Goal: Transaction & Acquisition: Subscribe to service/newsletter

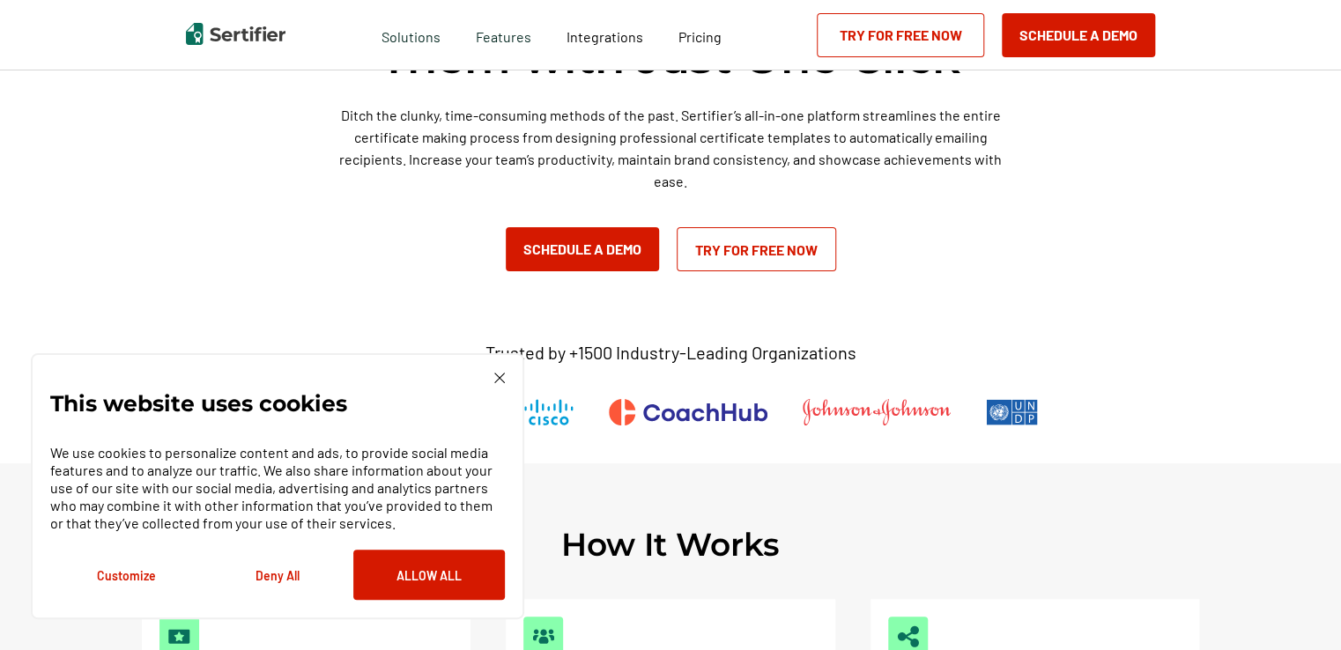
scroll to position [176, 0]
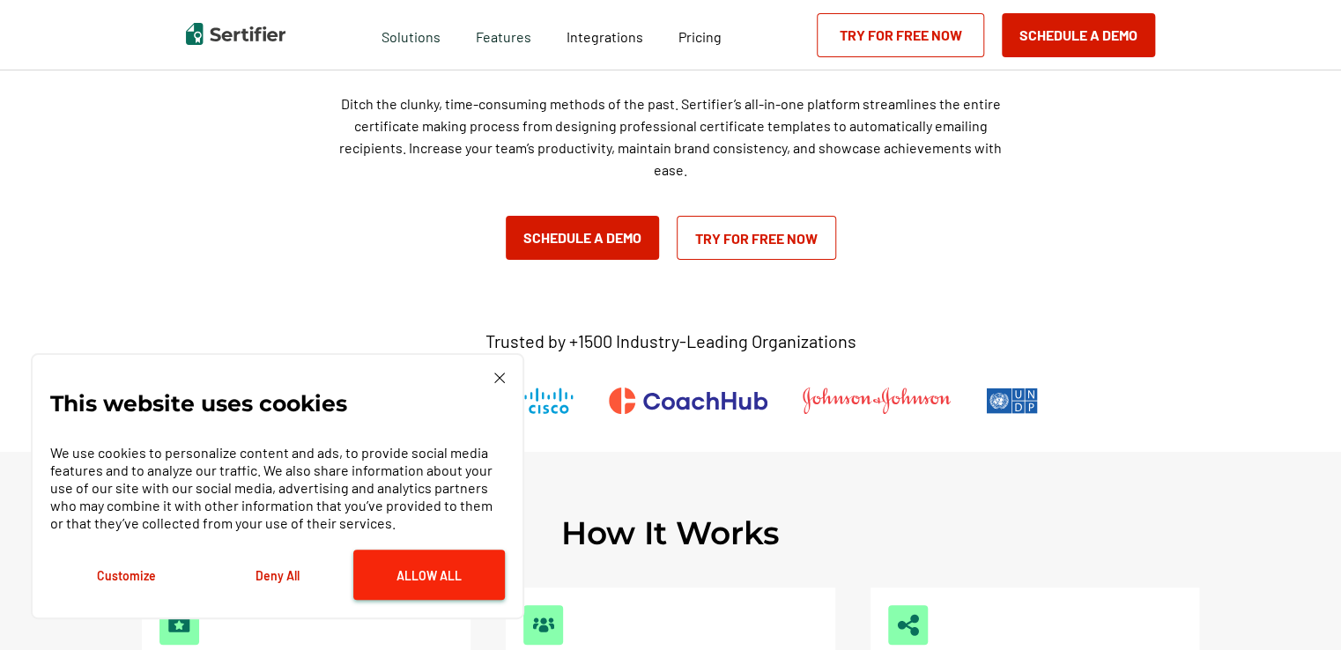
click at [381, 579] on button "Allow All" at bounding box center [429, 575] width 152 height 50
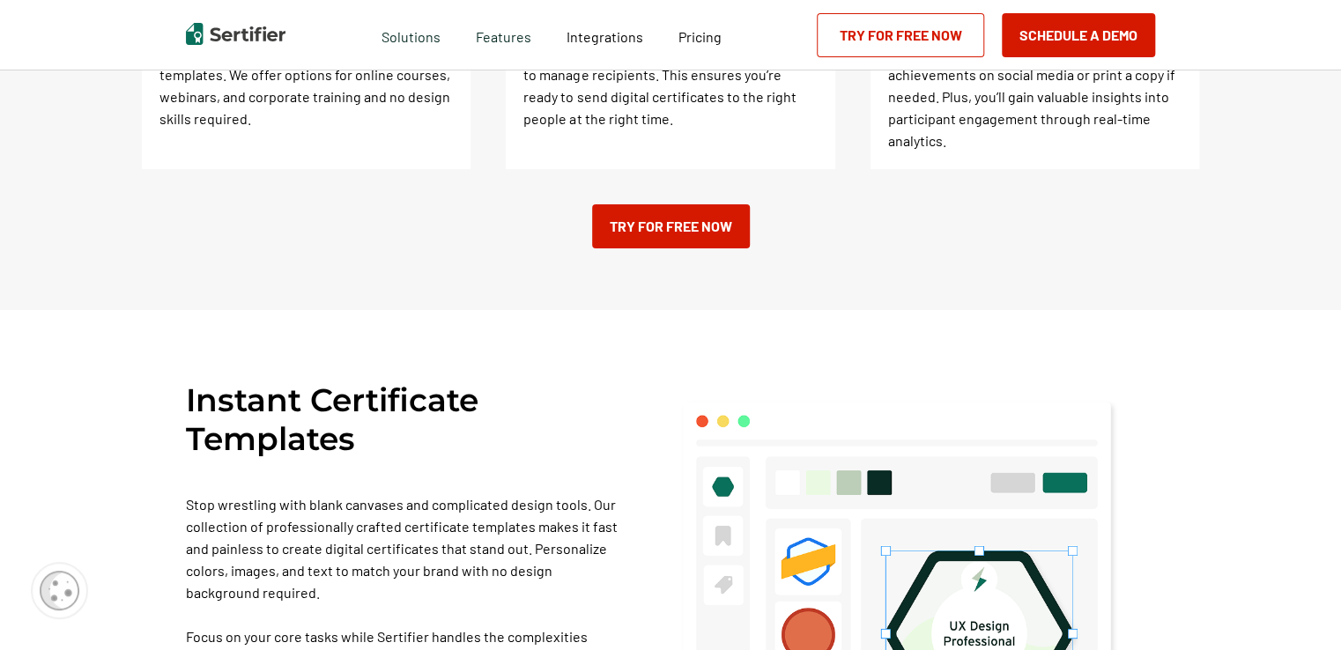
scroll to position [969, 0]
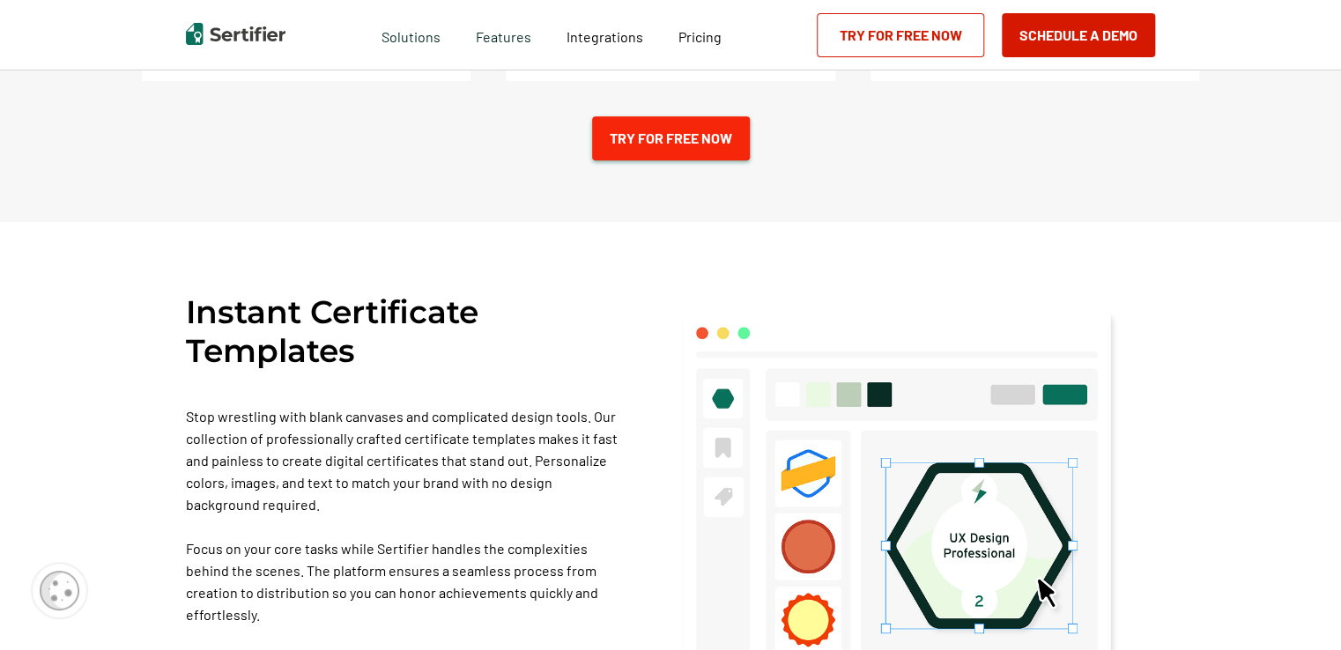
click at [655, 125] on link "Try for Free Now" at bounding box center [671, 138] width 158 height 44
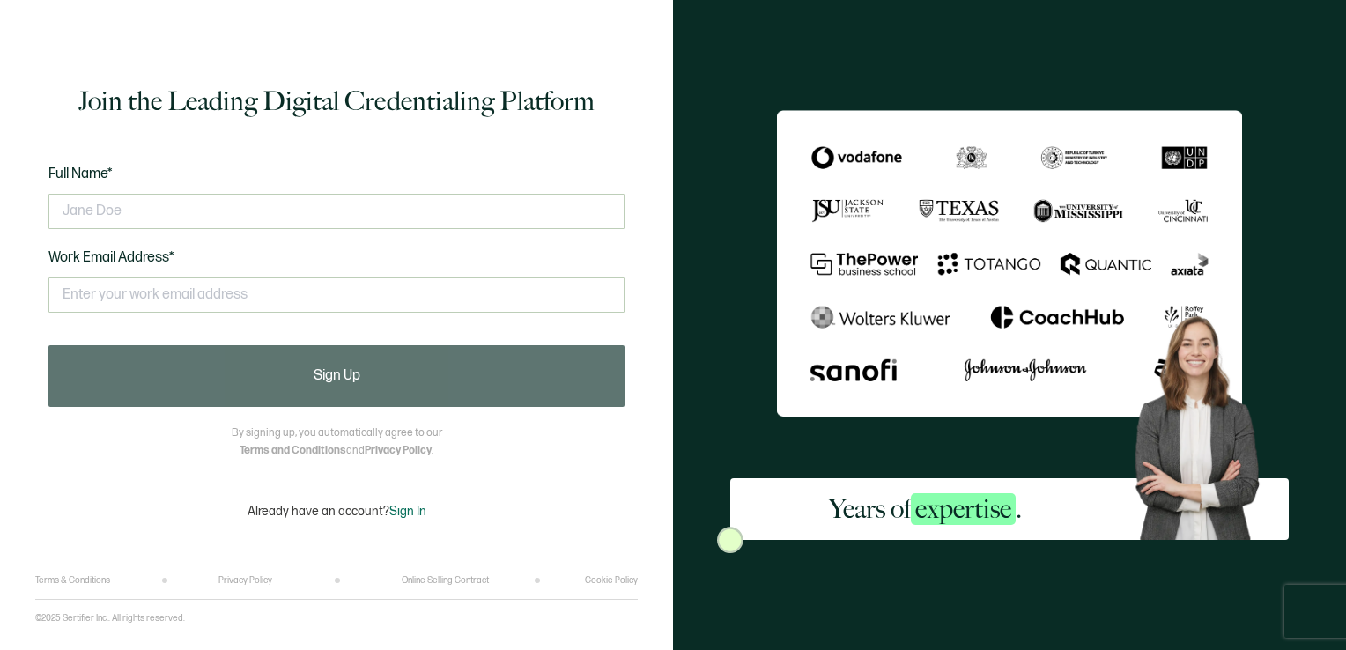
click at [423, 233] on div at bounding box center [336, 211] width 576 height 53
click at [425, 206] on input "text" at bounding box center [336, 211] width 576 height 35
type input "Overseer Dr. [PERSON_NAME]"
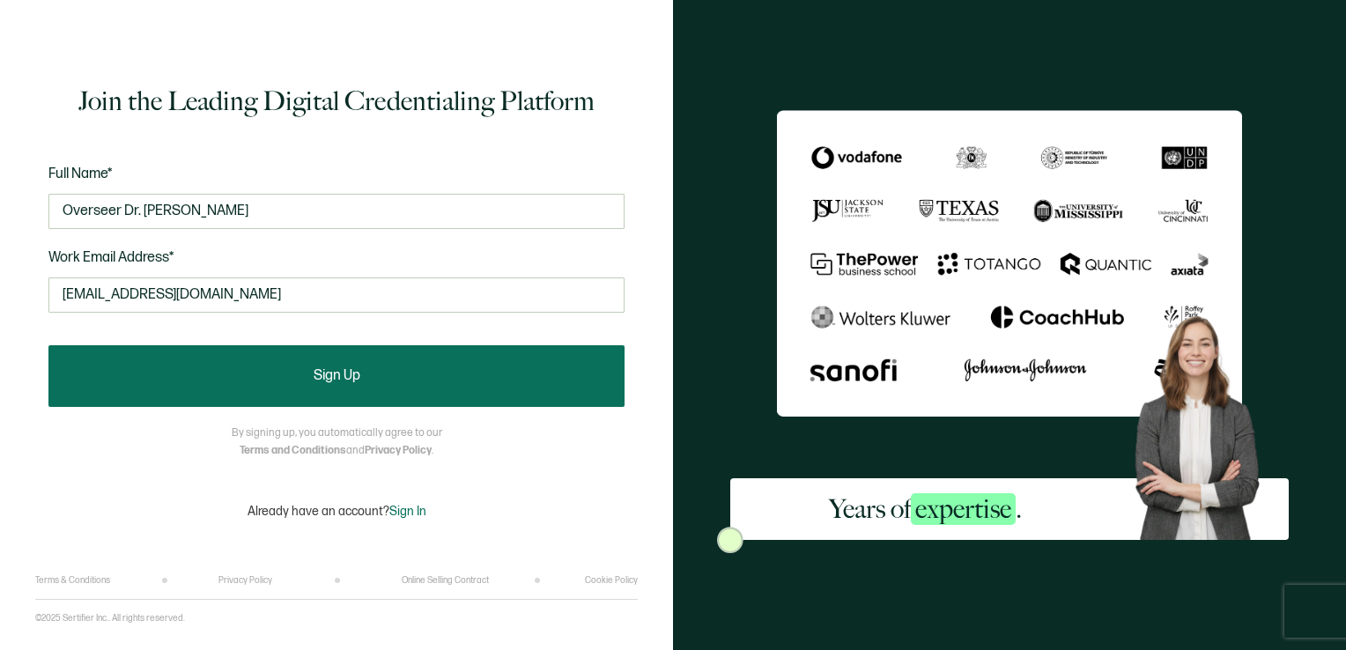
click at [287, 375] on button "Sign Up" at bounding box center [336, 376] width 576 height 62
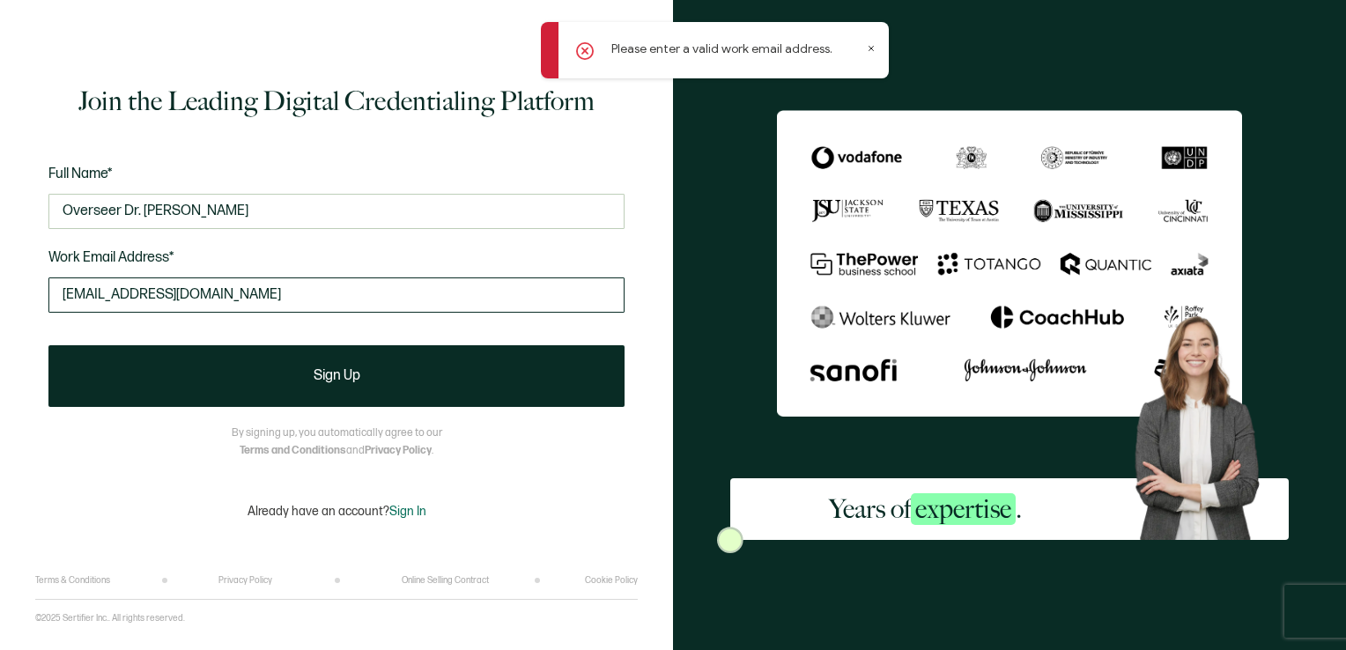
click at [345, 290] on input "[EMAIL_ADDRESS][DOMAIN_NAME]" at bounding box center [336, 294] width 576 height 35
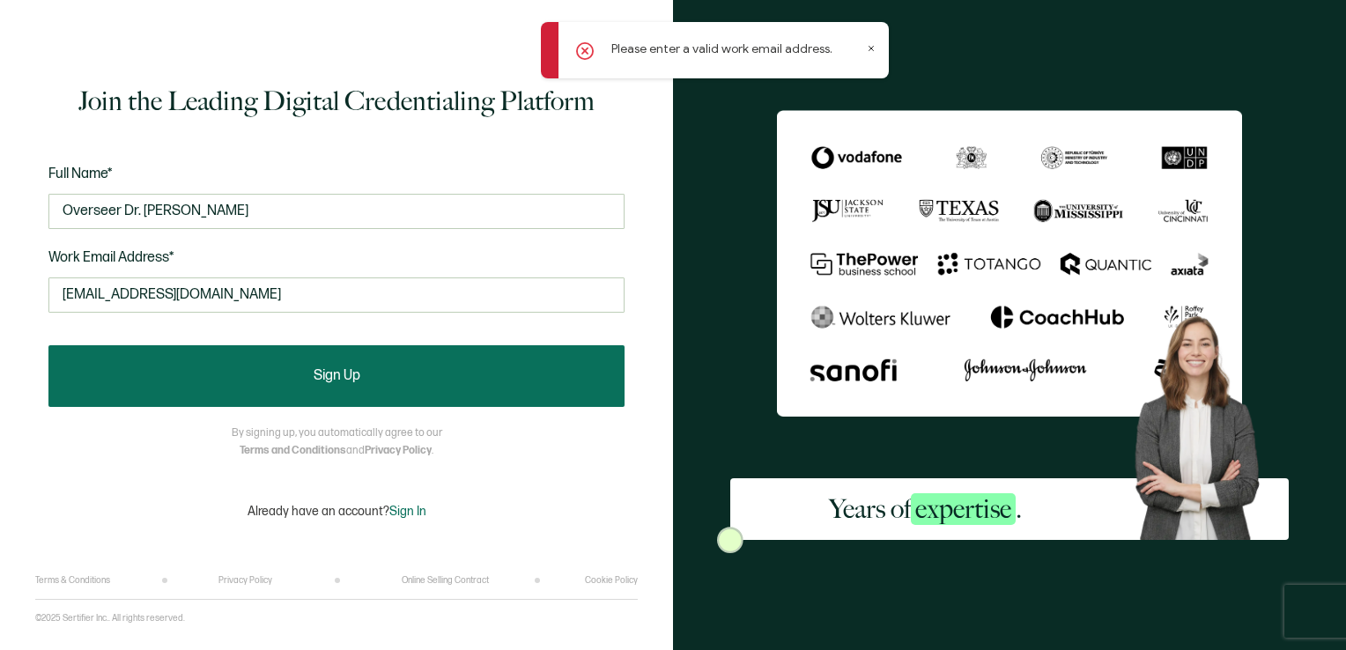
click at [458, 378] on button "Sign Up" at bounding box center [336, 376] width 576 height 62
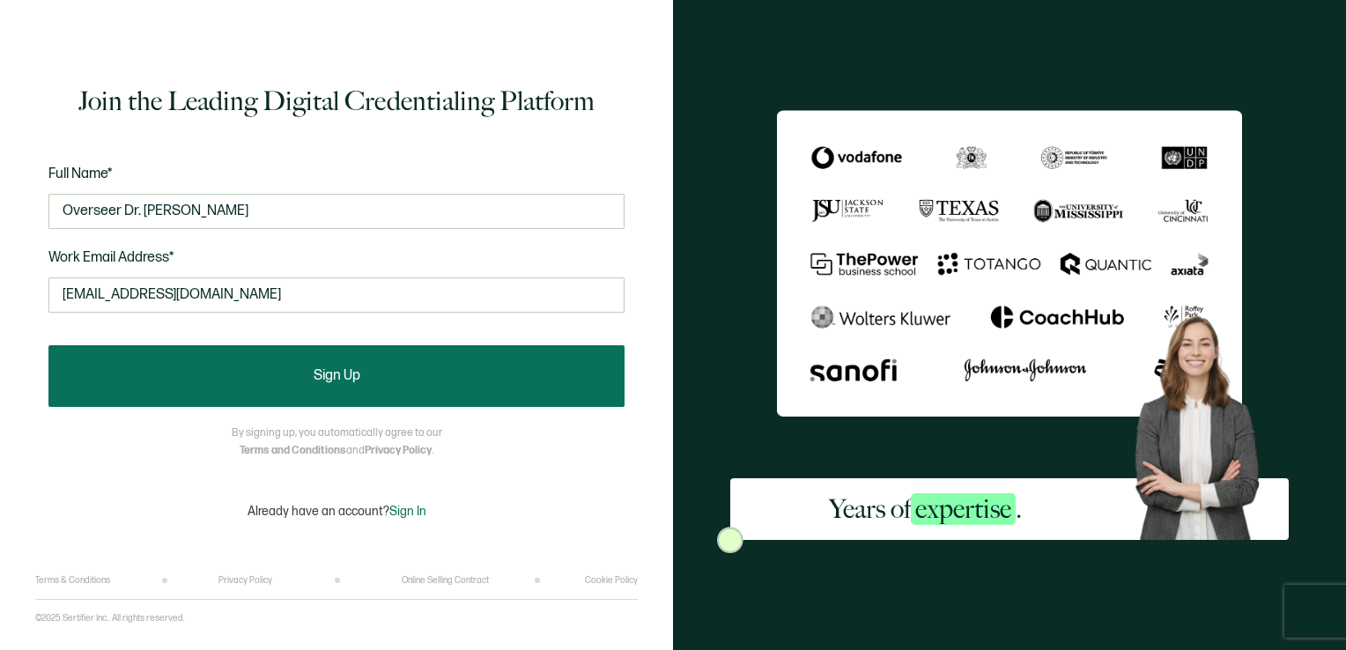
click at [305, 374] on button "Sign Up" at bounding box center [336, 376] width 576 height 62
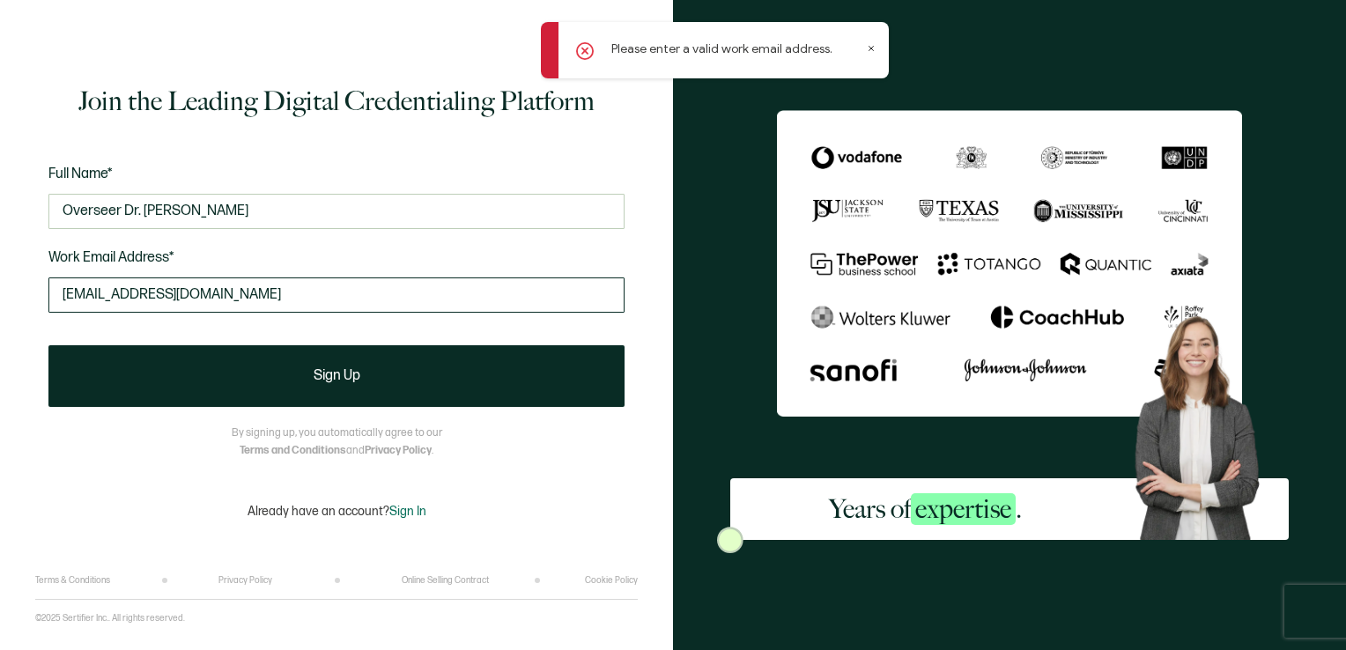
click at [366, 291] on input "[EMAIL_ADDRESS][DOMAIN_NAME]" at bounding box center [336, 294] width 576 height 35
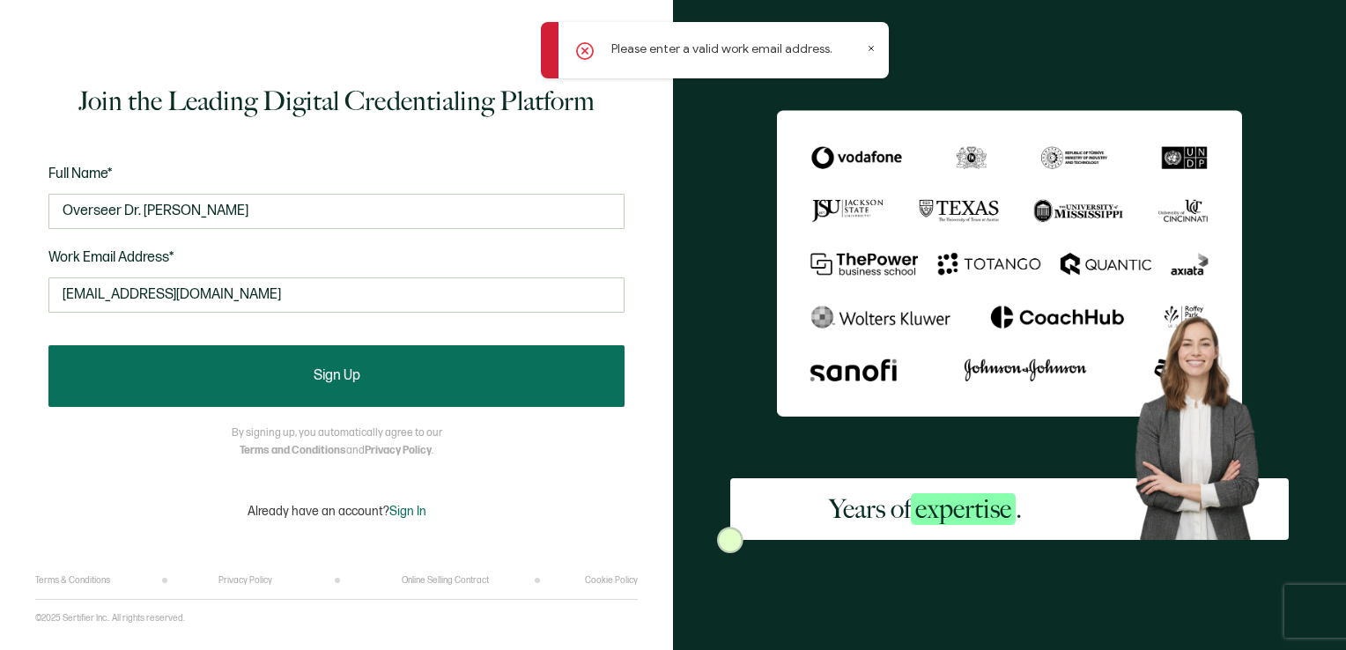
click at [264, 361] on button "Sign Up" at bounding box center [336, 376] width 576 height 62
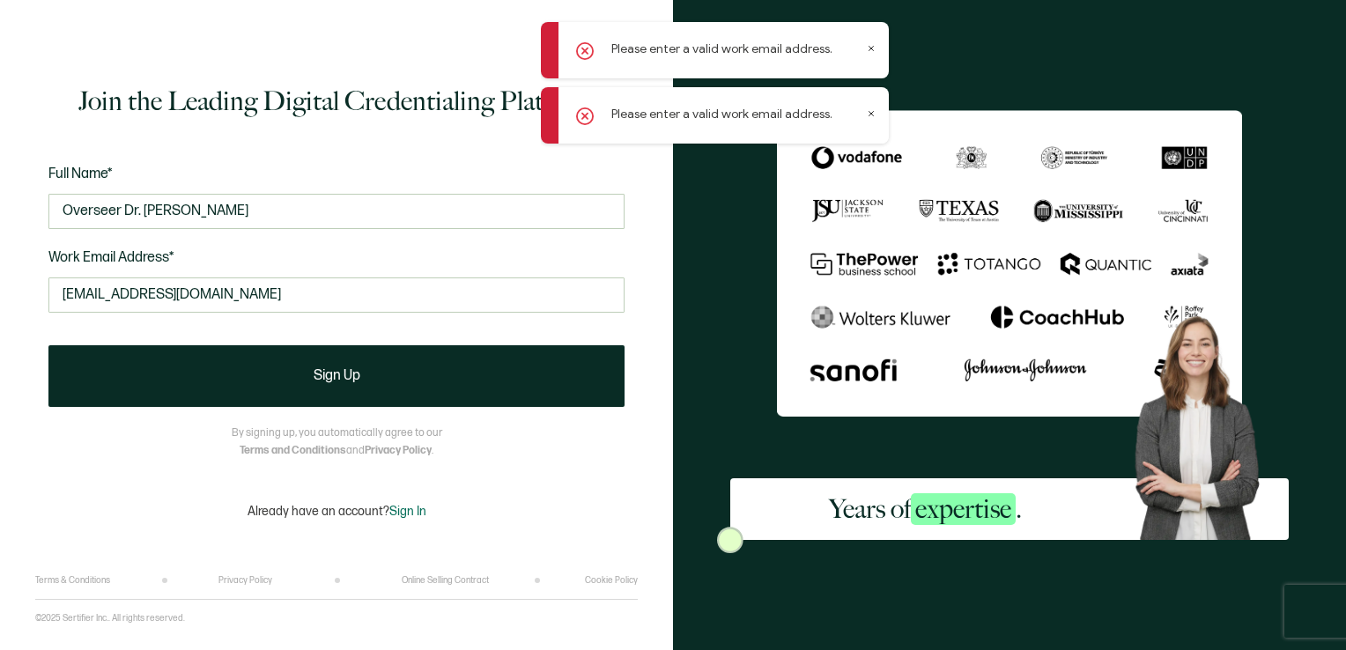
click at [338, 275] on div "[EMAIL_ADDRESS][DOMAIN_NAME] This doesn't look like a valid email." at bounding box center [336, 303] width 576 height 68
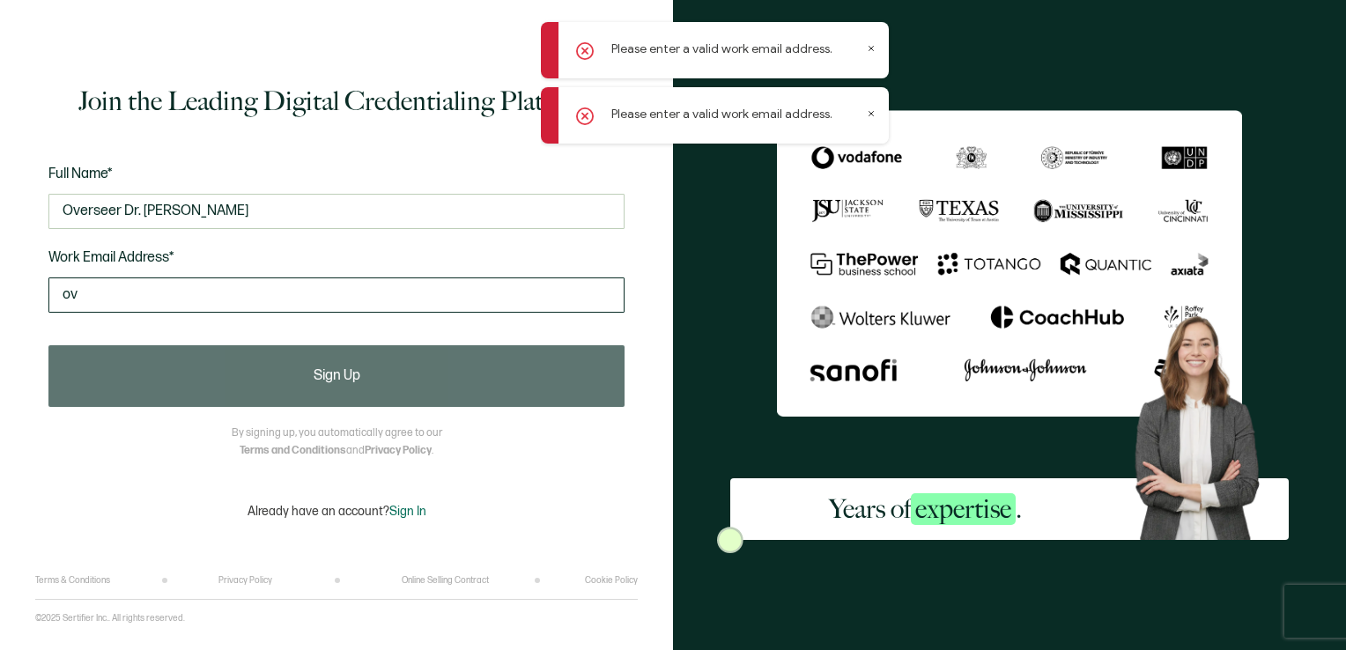
type input "o"
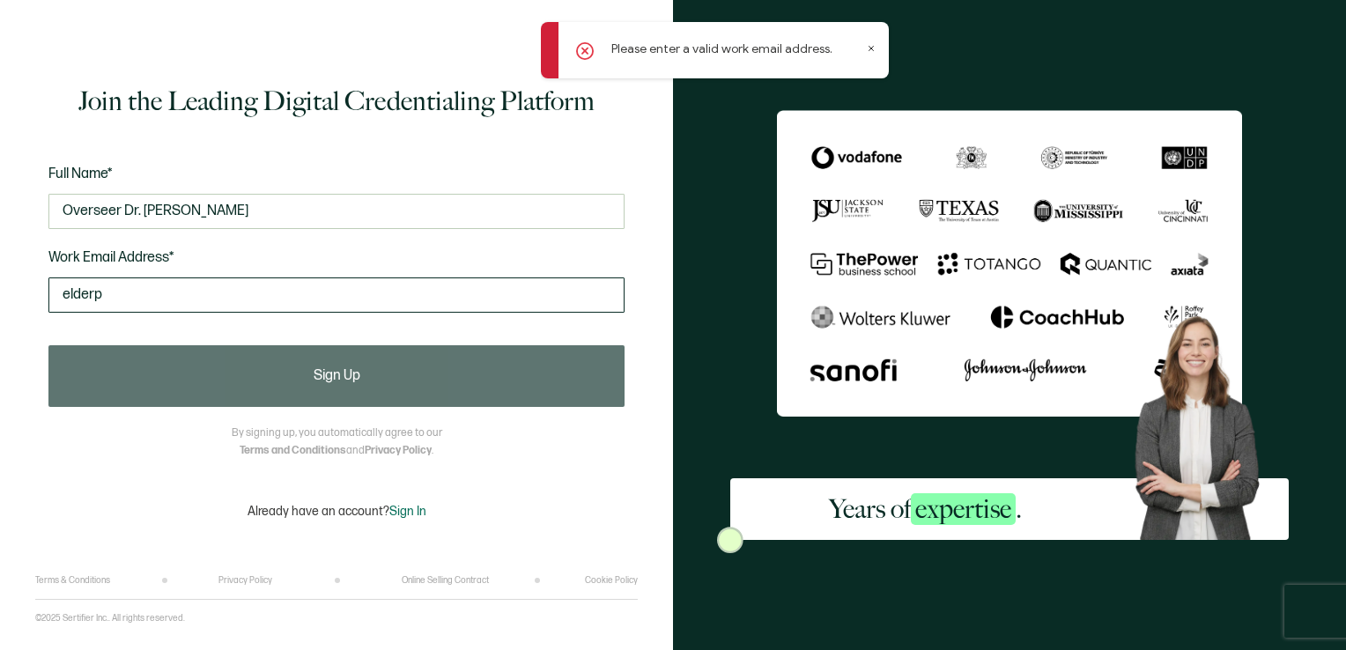
type input "[EMAIL_ADDRESS][DOMAIN_NAME]"
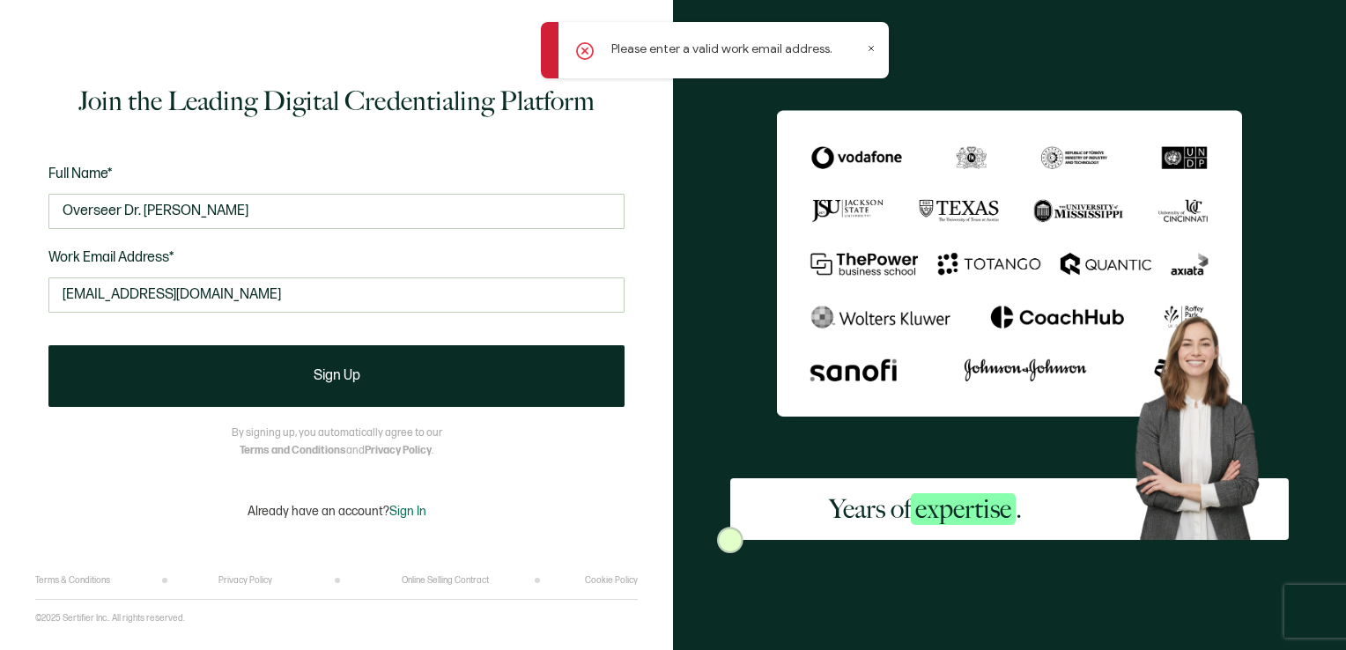
click at [233, 365] on button "Sign Up" at bounding box center [336, 376] width 576 height 62
click at [449, 290] on input "[EMAIL_ADDRESS][DOMAIN_NAME]" at bounding box center [336, 294] width 576 height 35
click at [588, 52] on icon at bounding box center [585, 51] width 18 height 18
click at [332, 513] on p "Already have an account? Sign In" at bounding box center [337, 511] width 179 height 15
